Goal: Task Accomplishment & Management: Complete application form

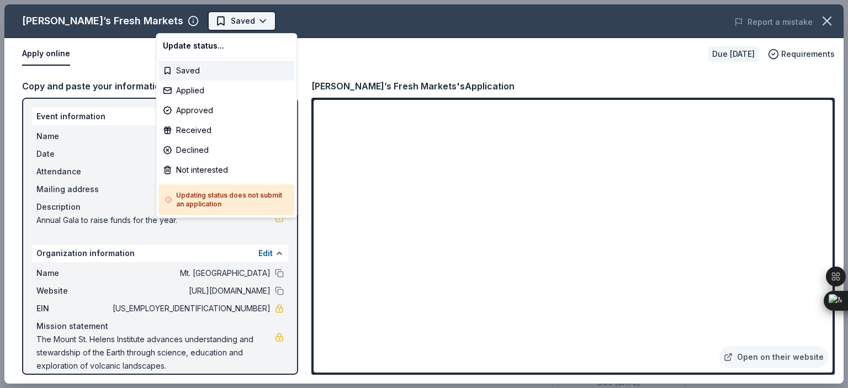
click at [201, 18] on body "Boots & Bow Ties Saved Apply Due in 30 days Share Chuck’s Fresh Markets New Sha…" at bounding box center [419, 194] width 839 height 388
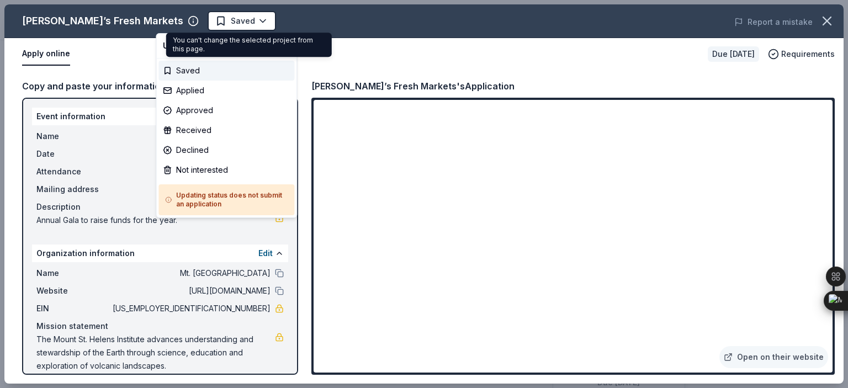
click at [201, 18] on body "Boots & Bow Ties Saved Apply Due in 30 days Share Chuck’s Fresh Markets New Sha…" at bounding box center [419, 194] width 839 height 388
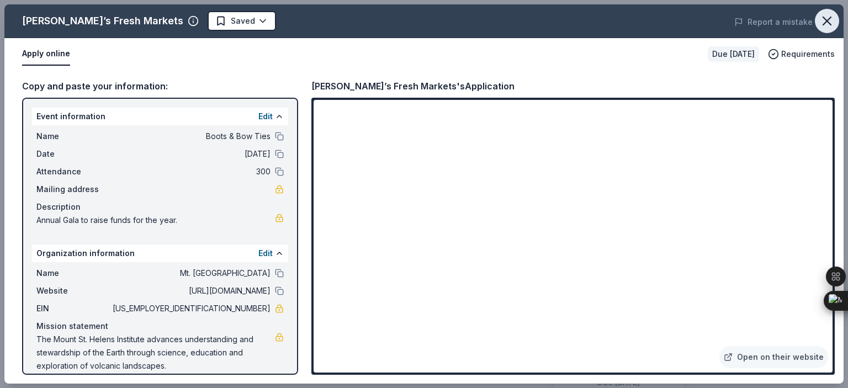
click at [832, 24] on icon "button" at bounding box center [826, 20] width 15 height 15
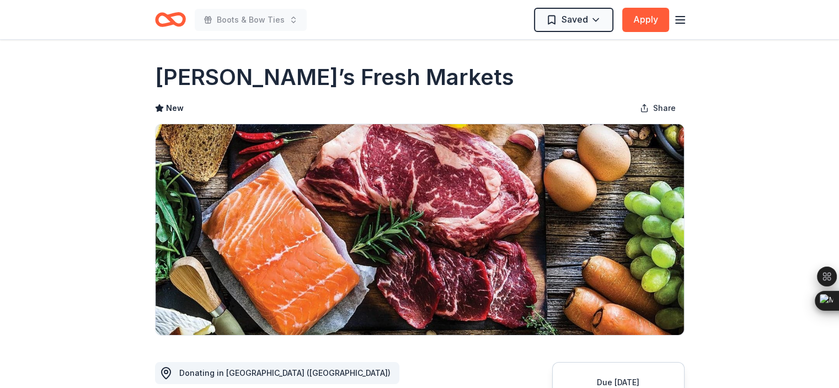
click at [680, 19] on icon "button" at bounding box center [680, 19] width 13 height 13
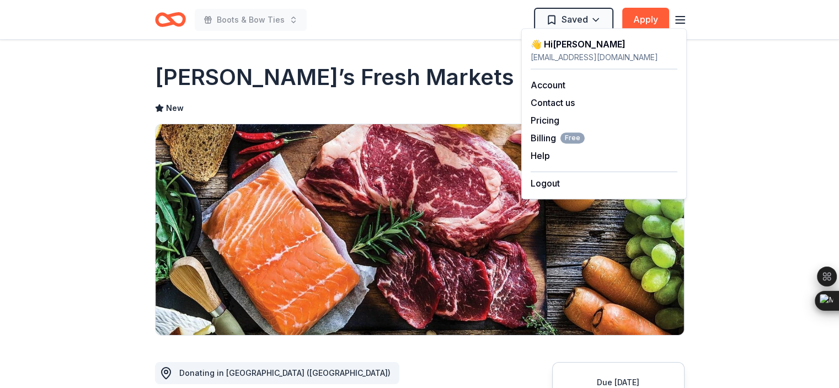
click at [723, 20] on header "Boots & Bow Ties Saved Apply" at bounding box center [419, 20] width 839 height 40
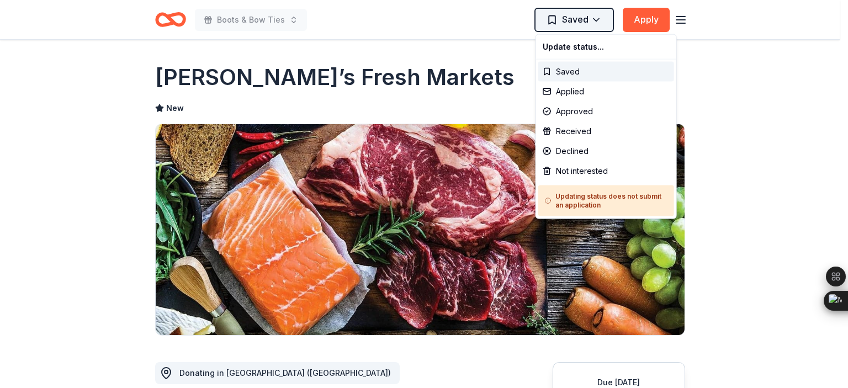
click at [594, 20] on html "Boots & Bow Ties Saved Apply Due in 30 days Share Chuck’s Fresh Markets New Sha…" at bounding box center [424, 194] width 848 height 388
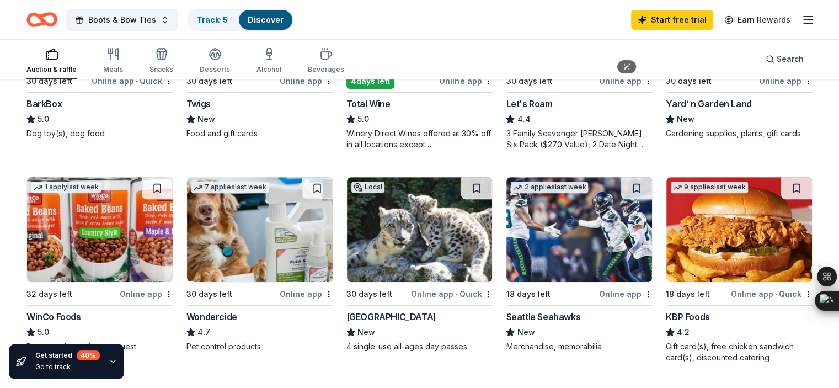
scroll to position [515, 0]
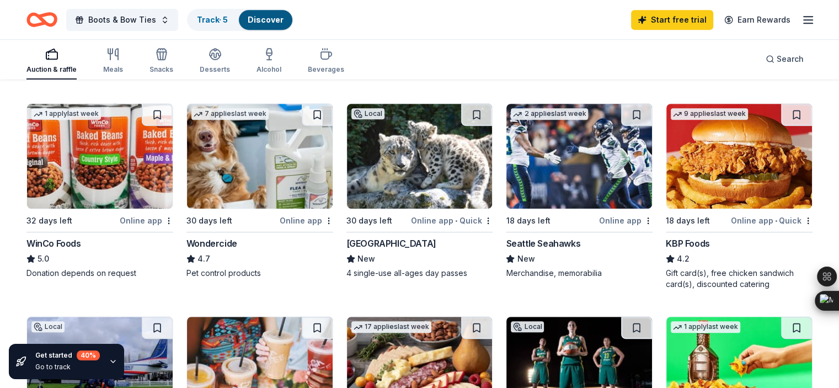
click at [603, 227] on div "Online app" at bounding box center [626, 221] width 54 height 14
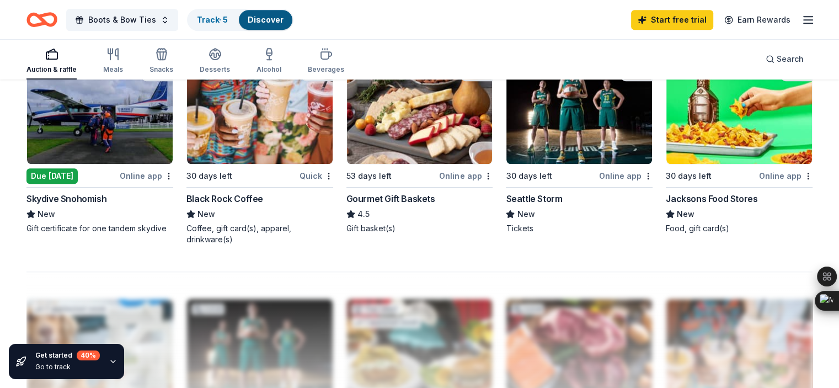
scroll to position [699, 0]
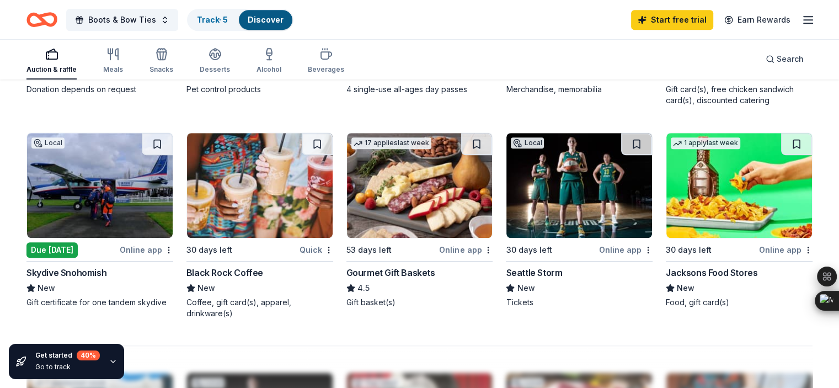
click at [157, 257] on div "Online app" at bounding box center [147, 250] width 54 height 14
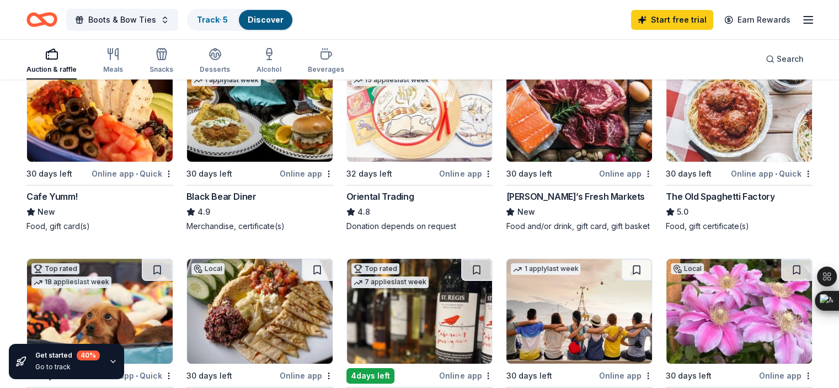
scroll to position [36, 0]
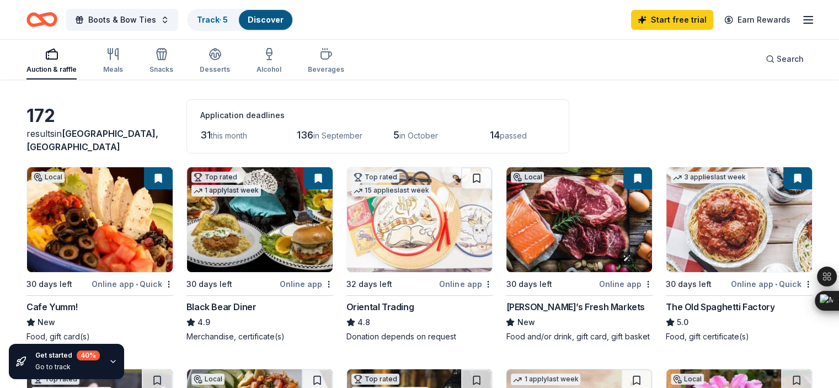
click at [605, 265] on img at bounding box center [580, 219] width 146 height 105
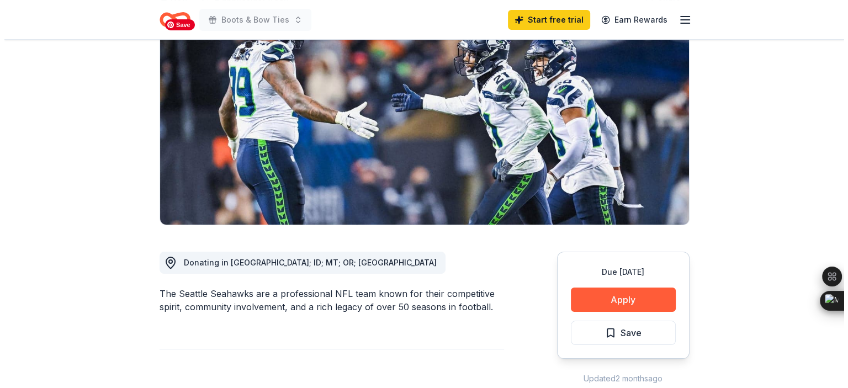
scroll to position [147, 0]
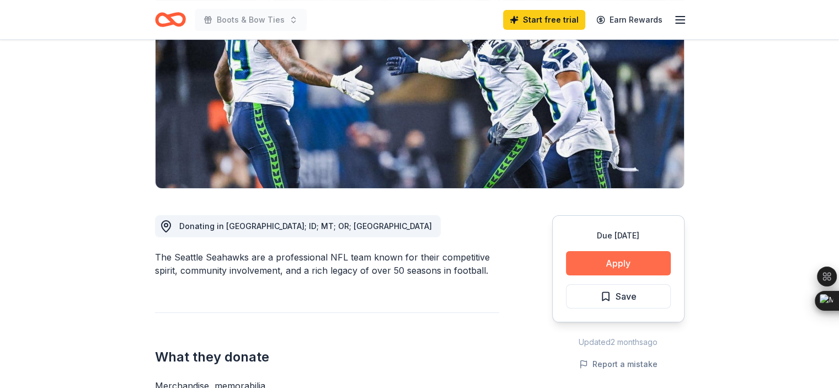
click at [624, 263] on button "Apply" at bounding box center [618, 263] width 105 height 24
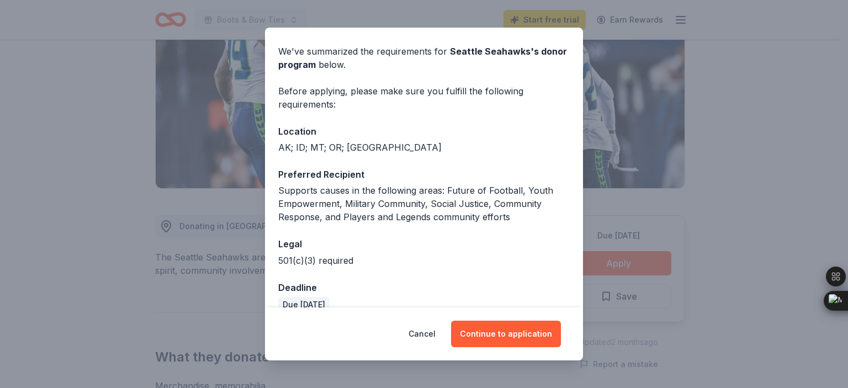
scroll to position [54, 0]
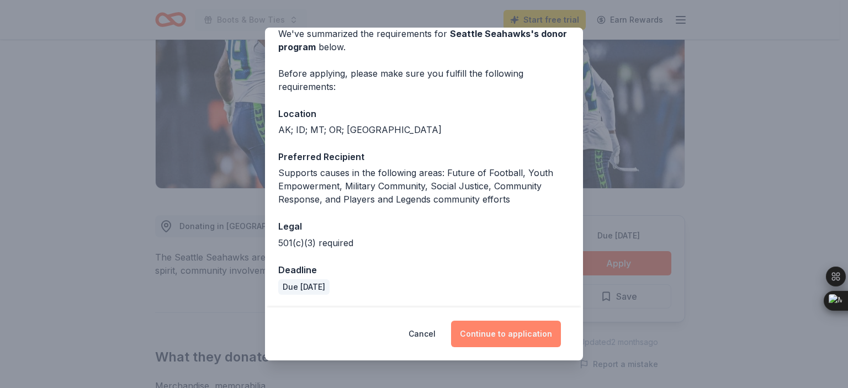
click at [512, 330] on button "Continue to application" at bounding box center [506, 334] width 110 height 26
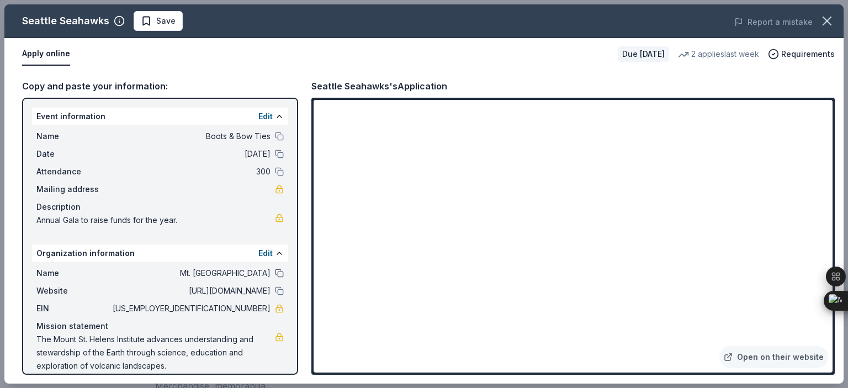
click at [275, 273] on button at bounding box center [279, 273] width 9 height 9
click at [253, 306] on span "[US_EMPLOYER_IDENTIFICATION_NUMBER]" at bounding box center [190, 308] width 160 height 13
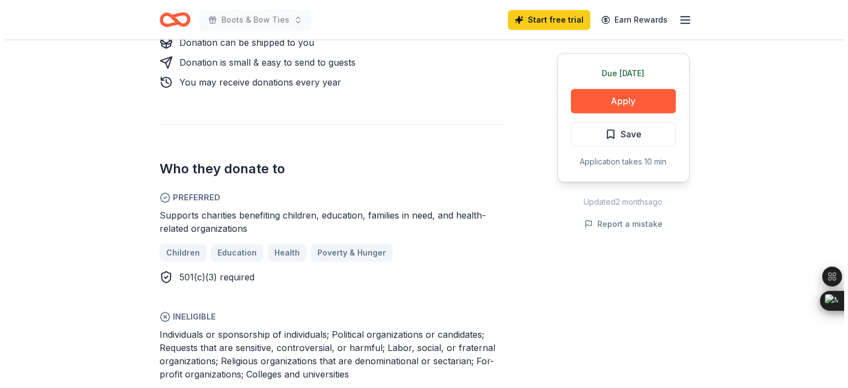
scroll to position [588, 0]
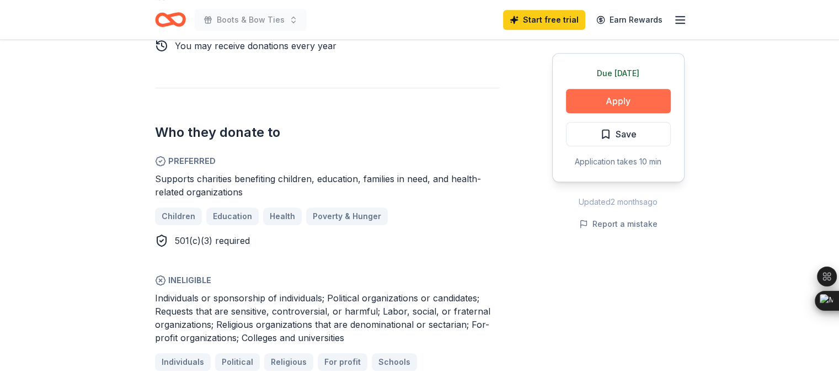
click at [607, 99] on button "Apply" at bounding box center [618, 101] width 105 height 24
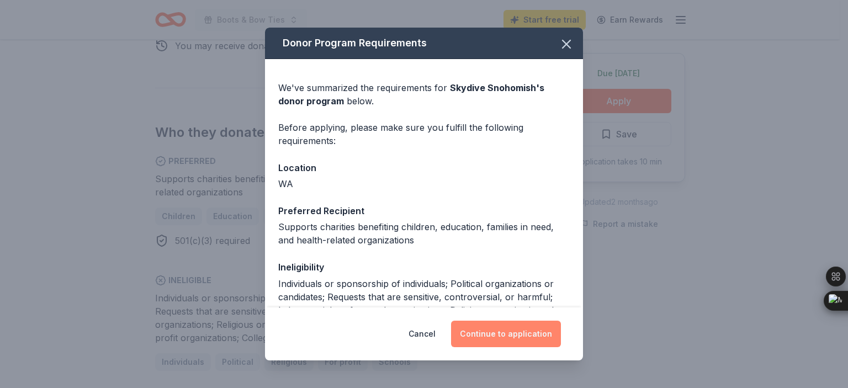
click at [534, 329] on button "Continue to application" at bounding box center [506, 334] width 110 height 26
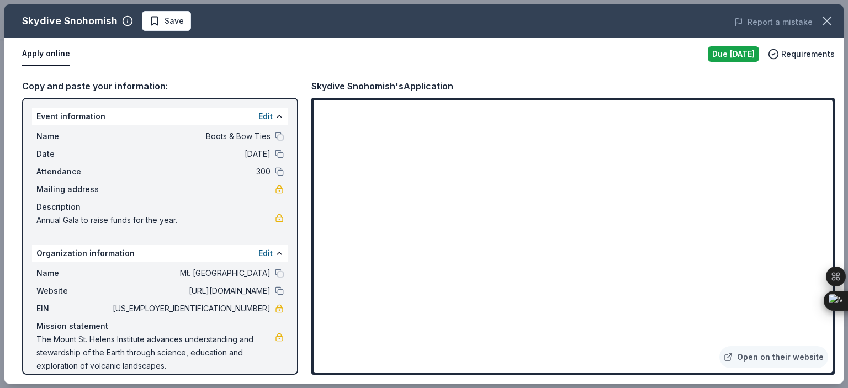
scroll to position [11, 0]
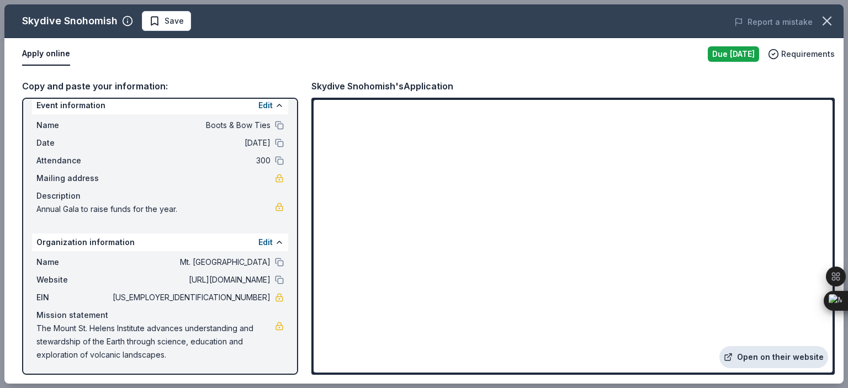
click at [770, 353] on link "Open on their website" at bounding box center [773, 357] width 109 height 22
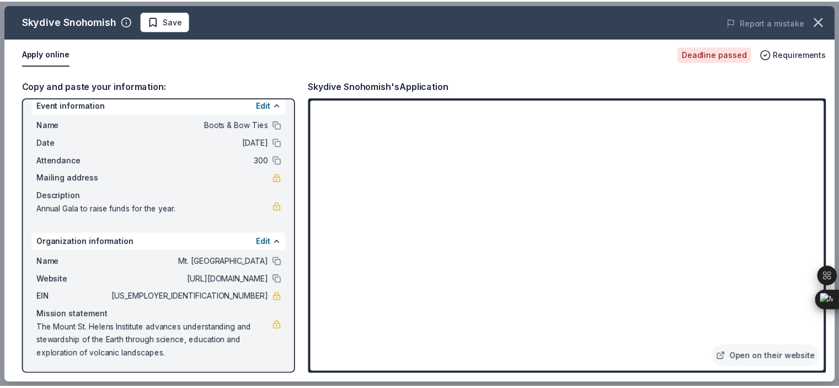
scroll to position [0, 0]
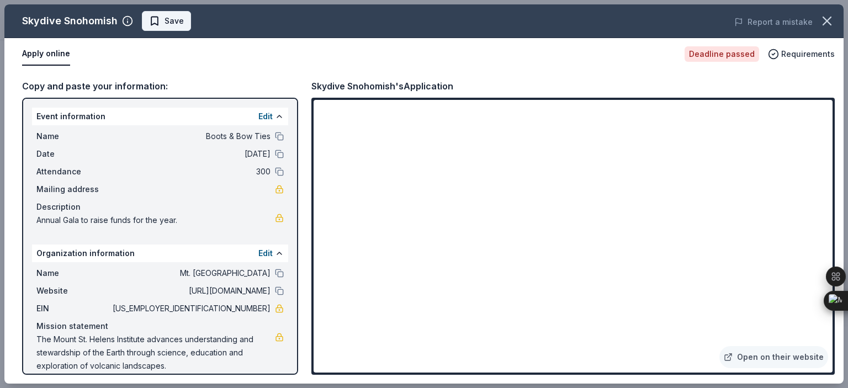
click at [166, 22] on span "Save" at bounding box center [173, 20] width 19 height 13
click at [827, 17] on icon "button" at bounding box center [826, 20] width 15 height 15
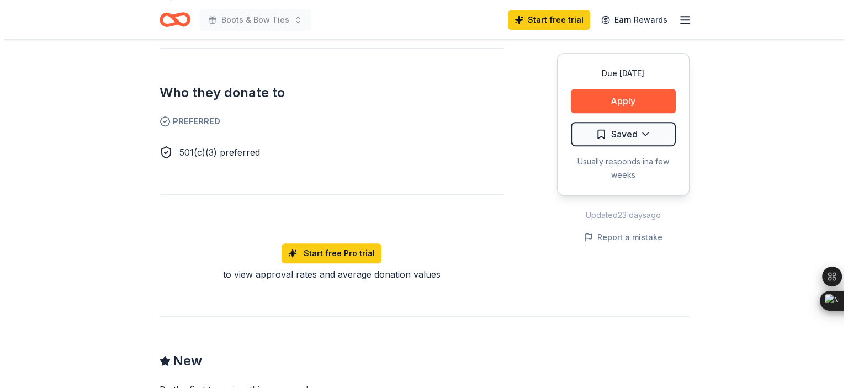
scroll to position [552, 0]
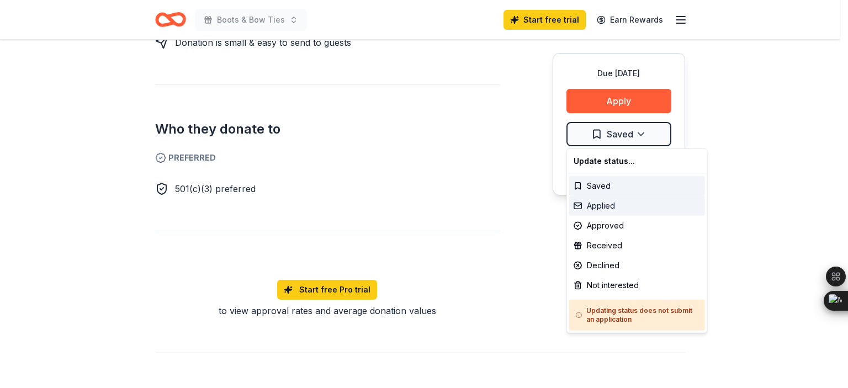
click at [590, 209] on div "Applied" at bounding box center [637, 206] width 136 height 20
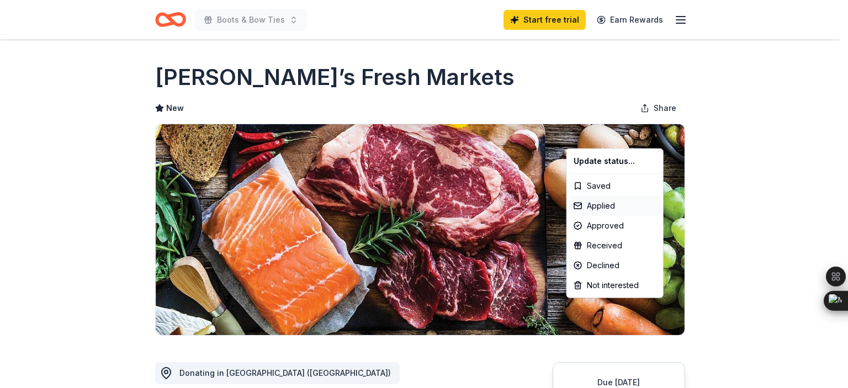
scroll to position [0, 0]
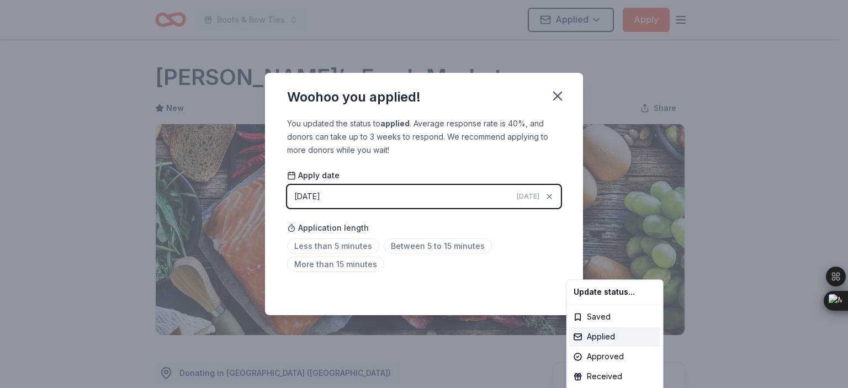
click at [356, 248] on html "Boots & Bow Ties Applied Apply Due in 30 days Share Chuck’s Fresh Markets New S…" at bounding box center [424, 194] width 848 height 388
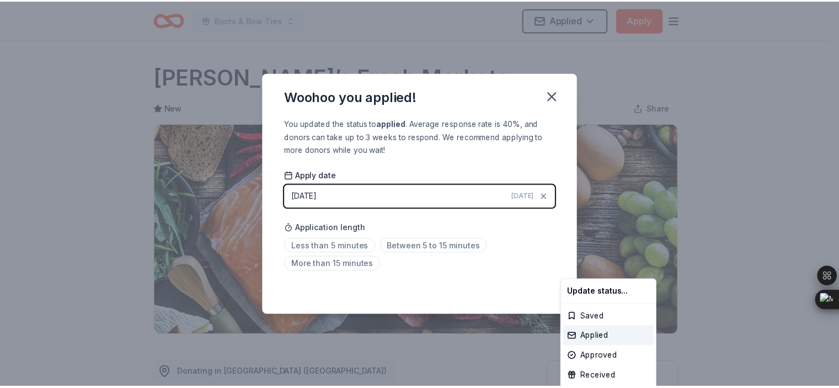
scroll to position [249, 0]
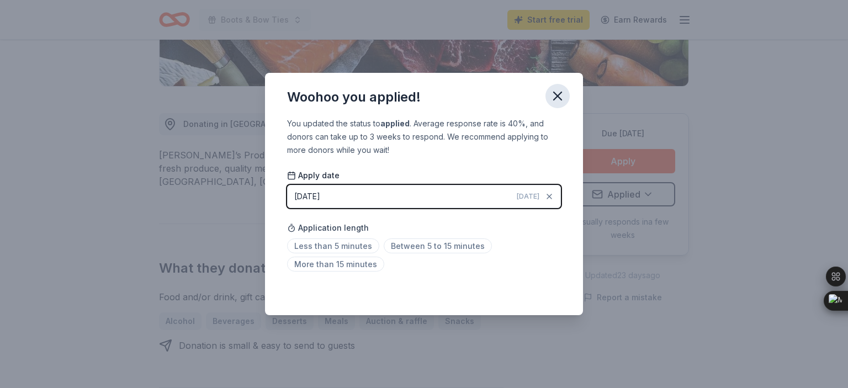
click at [559, 87] on button "button" at bounding box center [557, 96] width 24 height 24
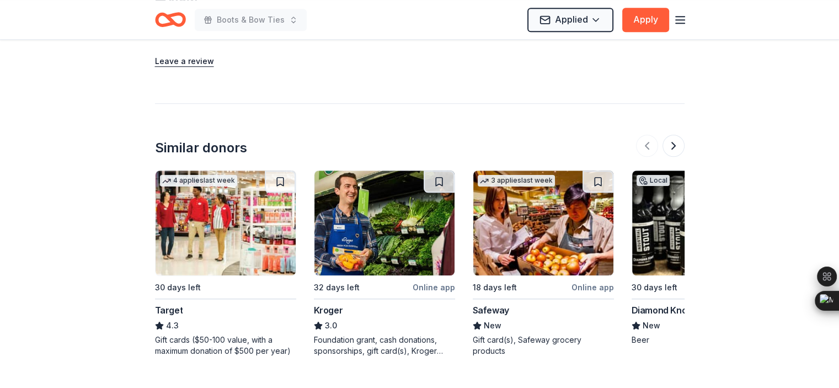
scroll to position [984, 0]
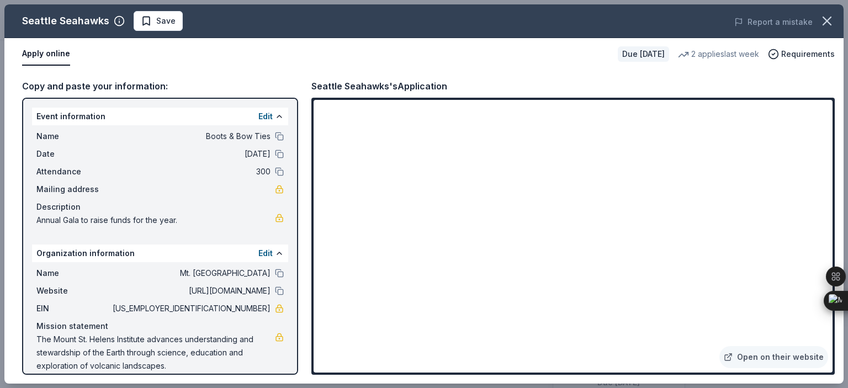
scroll to position [147, 0]
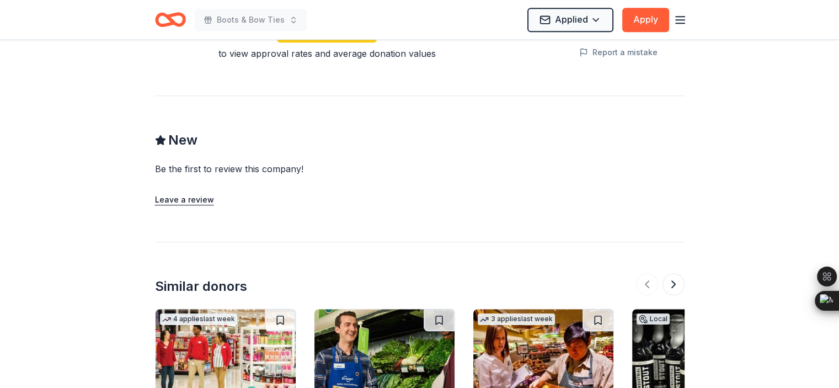
scroll to position [956, 0]
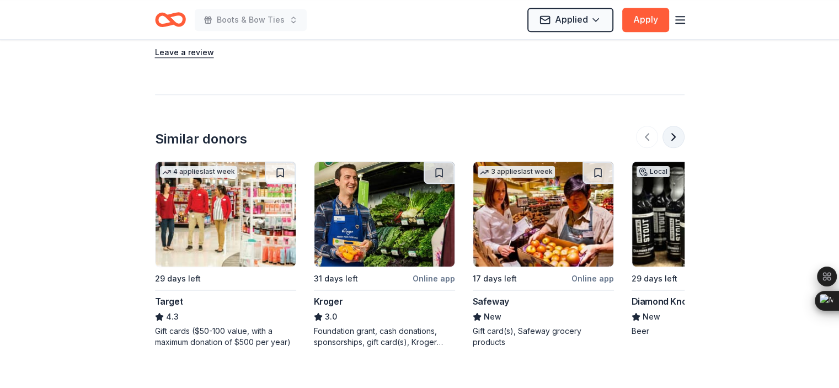
click at [672, 137] on button at bounding box center [674, 137] width 22 height 22
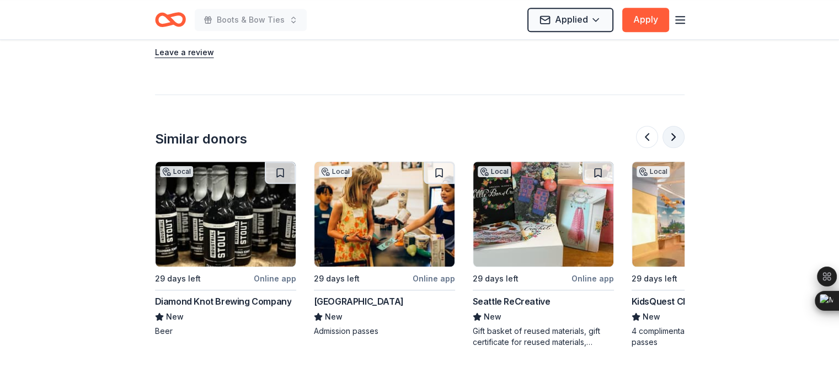
click at [668, 132] on button at bounding box center [674, 137] width 22 height 22
